Goal: Task Accomplishment & Management: Manage account settings

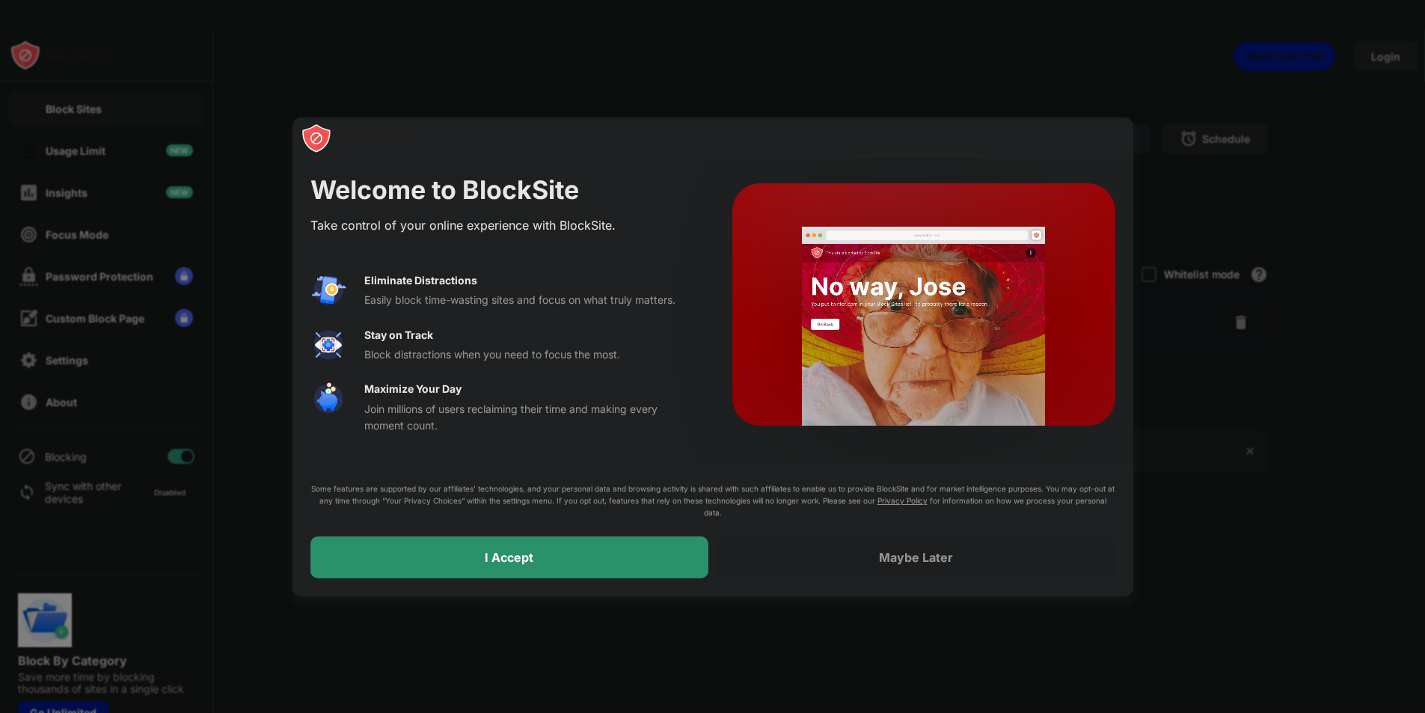
click at [474, 559] on div "I Accept" at bounding box center [509, 557] width 398 height 42
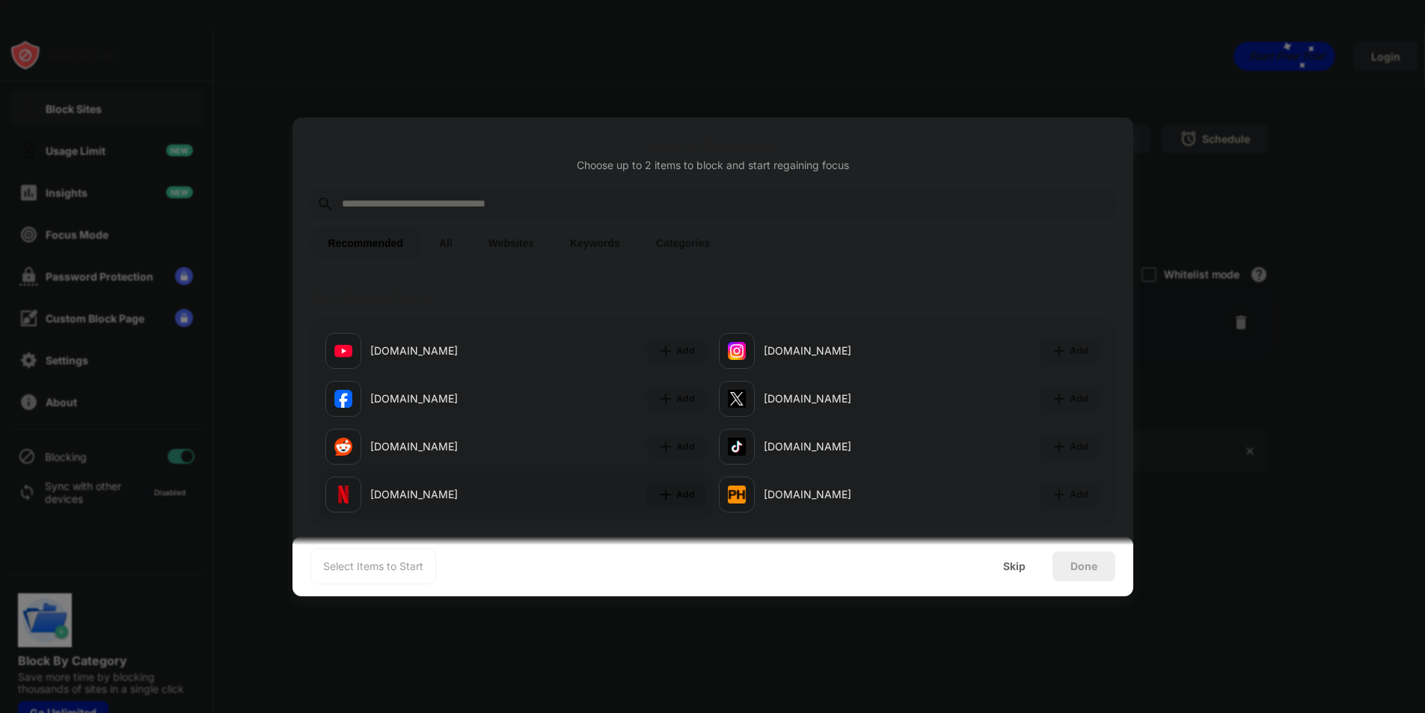
click at [676, 494] on div "Add" at bounding box center [685, 494] width 19 height 15
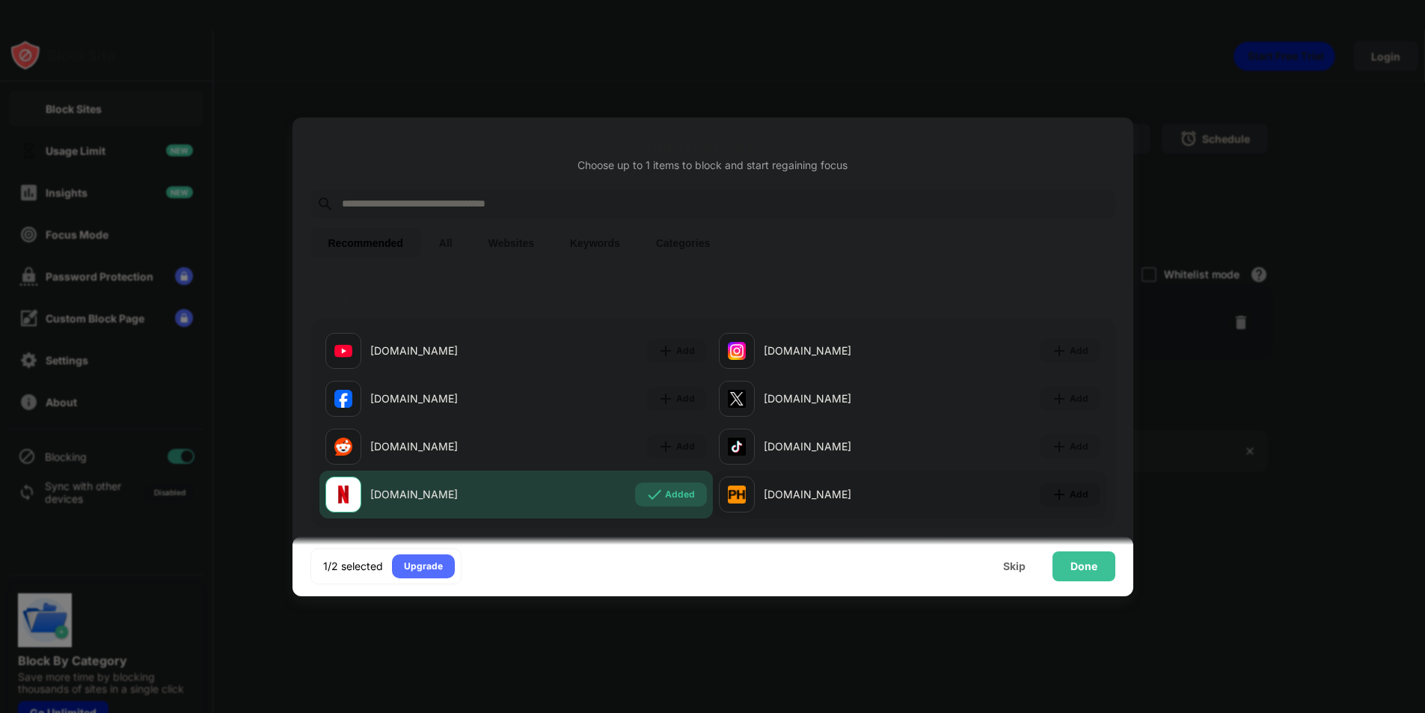
drag, startPoint x: 1073, startPoint y: 497, endPoint x: 1065, endPoint y: 499, distance: 8.5
click at [1072, 497] on div "Add" at bounding box center [1078, 494] width 19 height 15
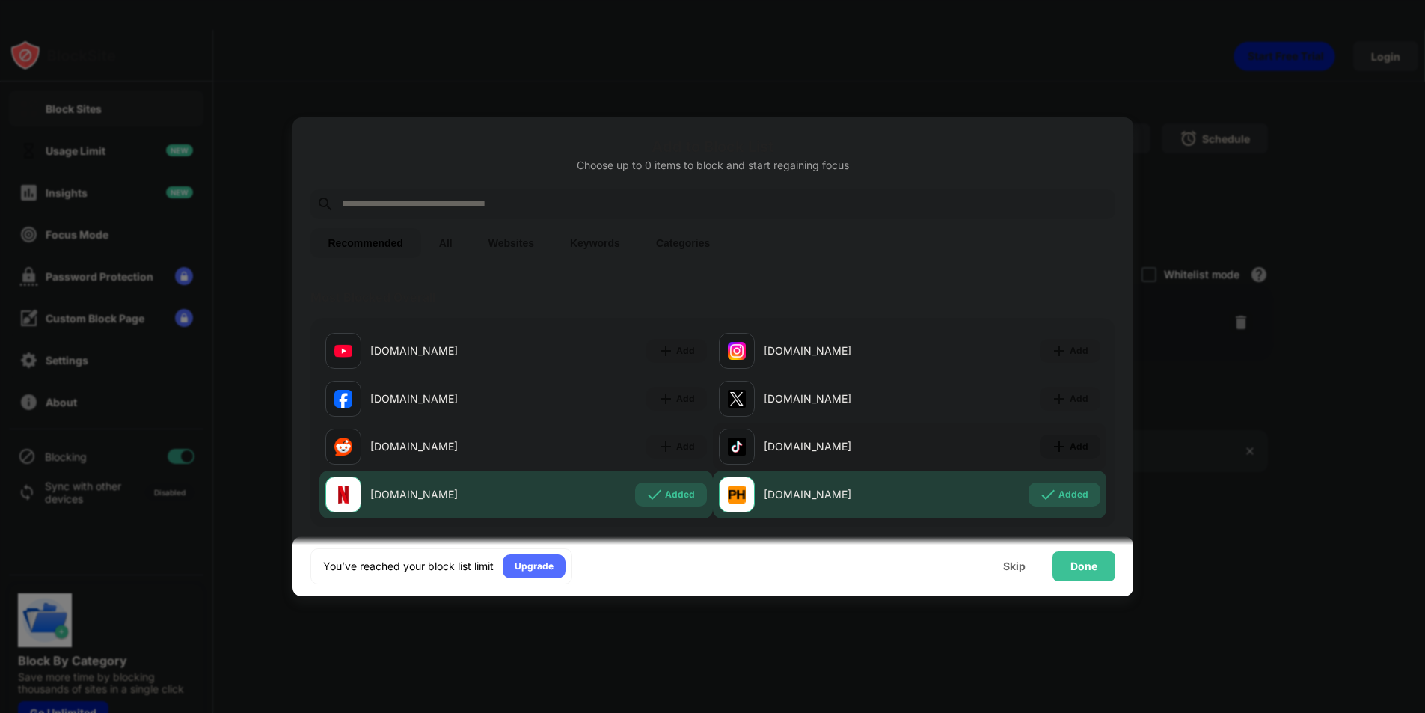
click at [1073, 443] on div "Add" at bounding box center [1078, 446] width 19 height 15
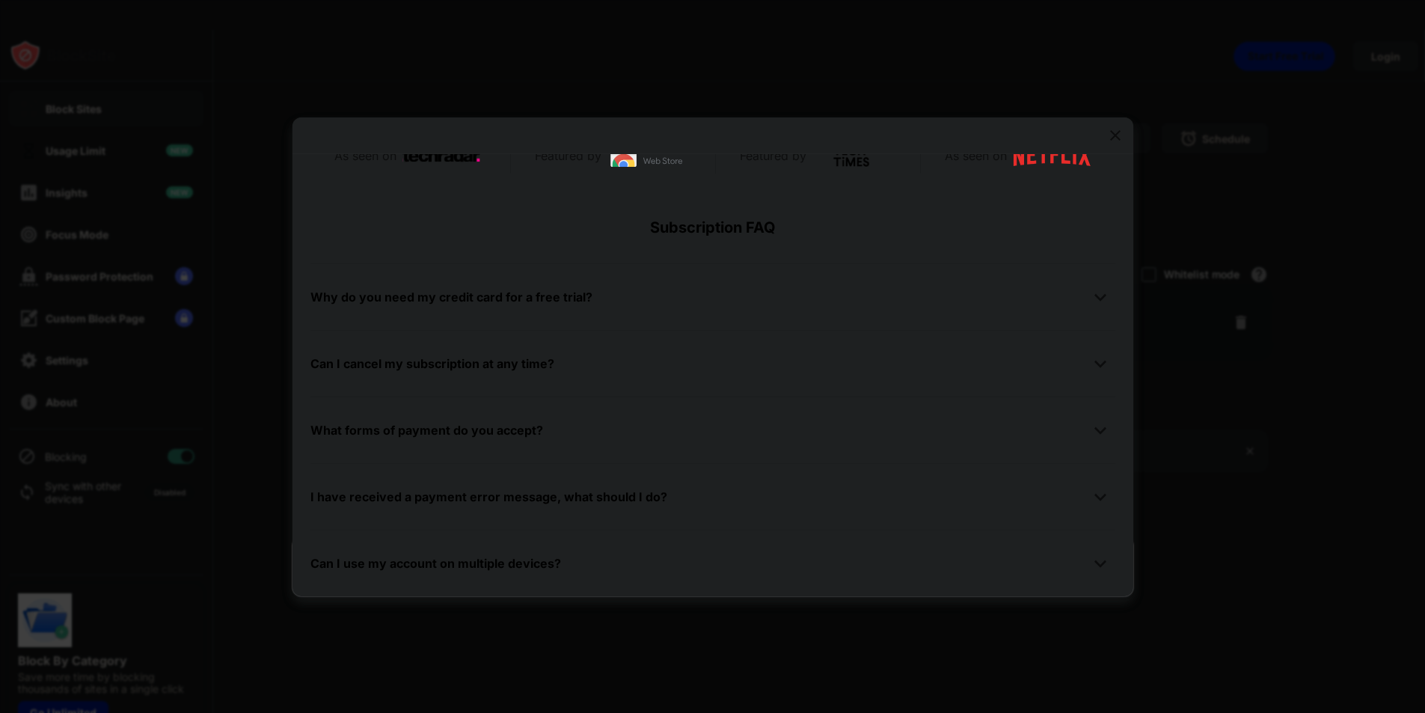
scroll to position [30, 0]
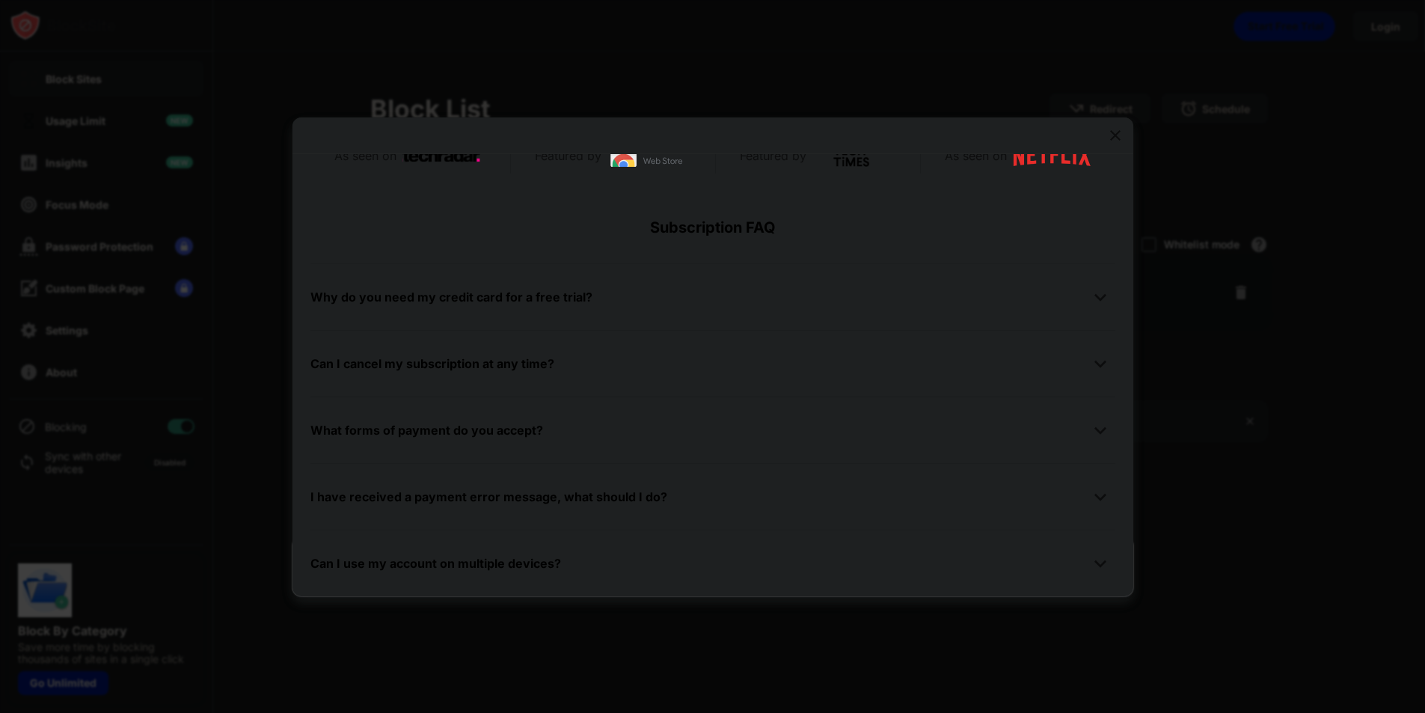
drag, startPoint x: 1299, startPoint y: 474, endPoint x: 1289, endPoint y: 478, distance: 11.1
click at [1298, 474] on div at bounding box center [712, 356] width 1425 height 713
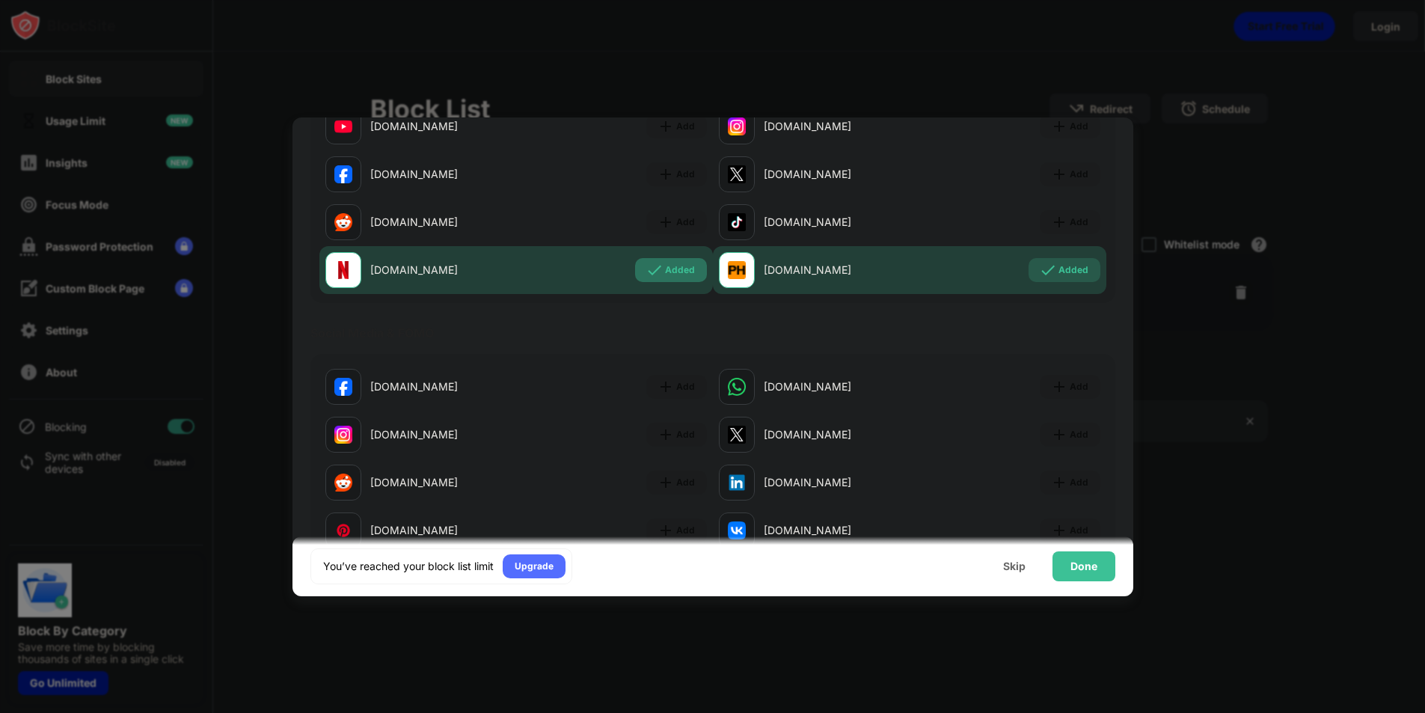
scroll to position [0, 0]
